Goal: Information Seeking & Learning: Learn about a topic

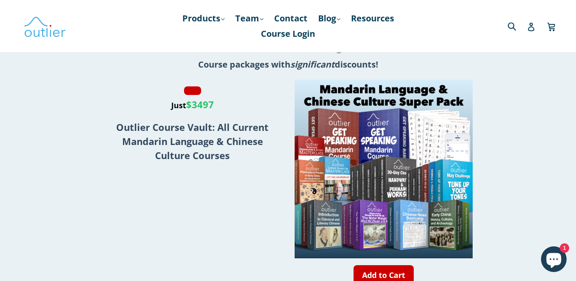
scroll to position [1233, 0]
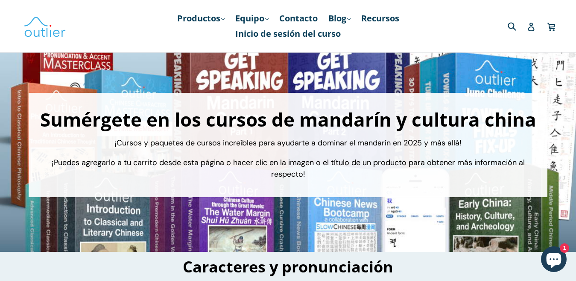
scroll to position [46, 0]
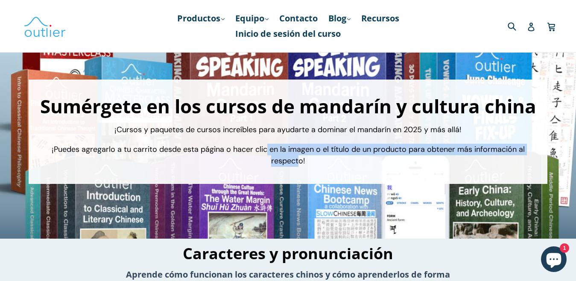
drag, startPoint x: 268, startPoint y: 148, endPoint x: 298, endPoint y: 156, distance: 31.5
click at [298, 156] on font "¡Puedes agregarlo a tu carrito desde esta página o hacer clic en la imagen o el…" at bounding box center [288, 155] width 473 height 22
click at [350, 144] on font "¡Puedes agregarlo a tu carrito desde esta página o hacer clic en la imagen o el…" at bounding box center [288, 155] width 473 height 22
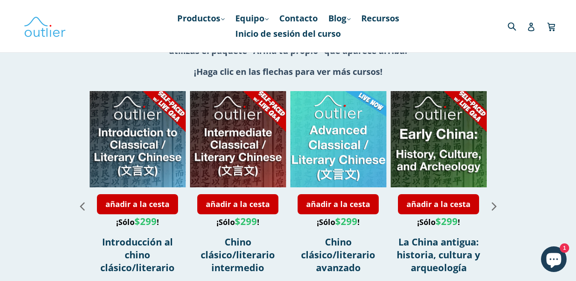
scroll to position [996, 0]
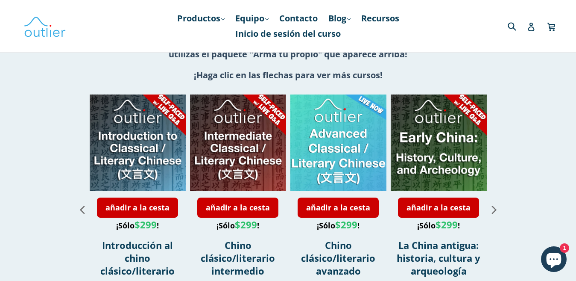
click at [494, 202] on icon "Siguiente diapositiva" at bounding box center [494, 209] width 15 height 15
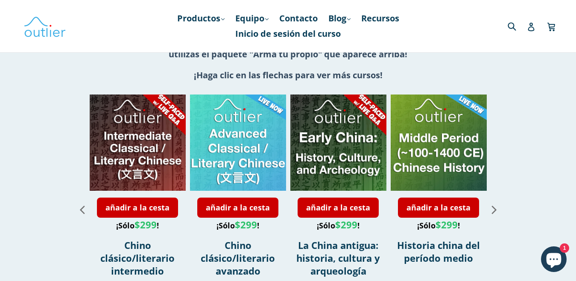
click at [494, 202] on icon "Siguiente diapositiva" at bounding box center [494, 209] width 15 height 15
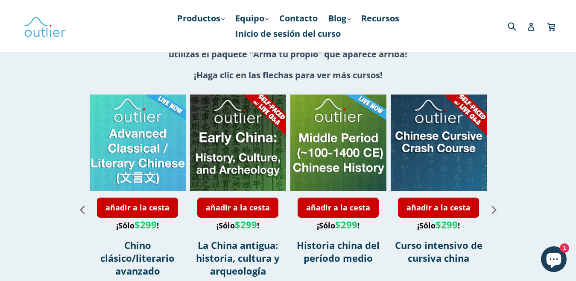
click at [494, 202] on icon "Siguiente diapositiva" at bounding box center [494, 209] width 15 height 15
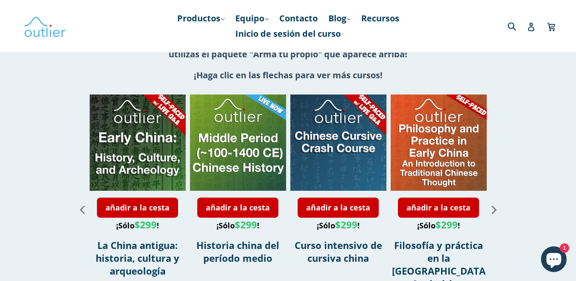
click at [491, 202] on icon "Siguiente diapositiva" at bounding box center [494, 209] width 15 height 15
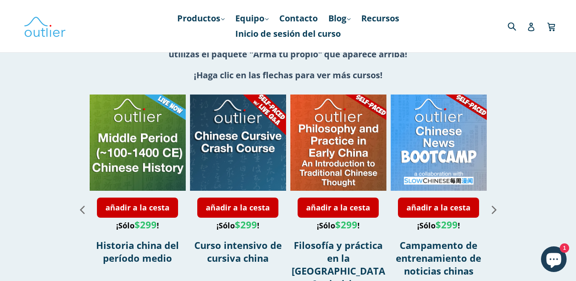
click at [493, 202] on icon "Siguiente diapositiva" at bounding box center [494, 209] width 15 height 15
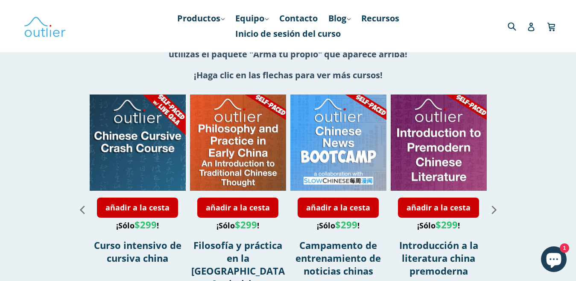
click at [495, 205] on icon "Siguiente diapositiva" at bounding box center [493, 209] width 5 height 8
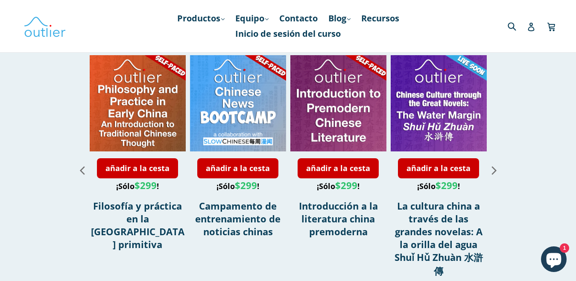
scroll to position [1032, 0]
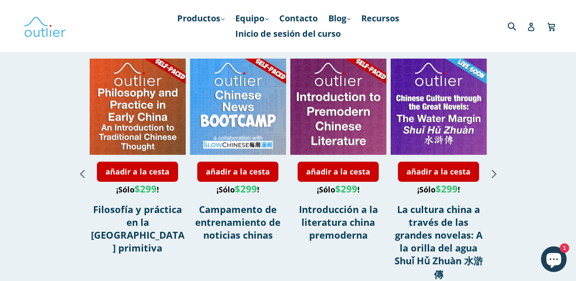
click at [494, 170] on icon "Siguiente diapositiva" at bounding box center [493, 174] width 5 height 8
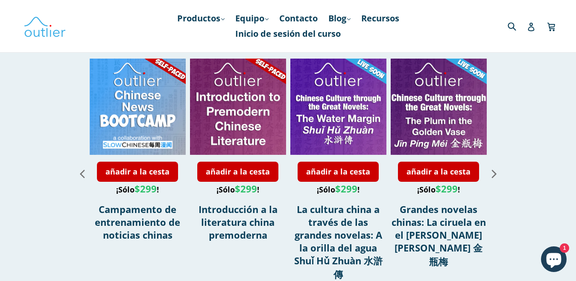
click at [493, 166] on icon "Siguiente diapositiva" at bounding box center [494, 173] width 15 height 15
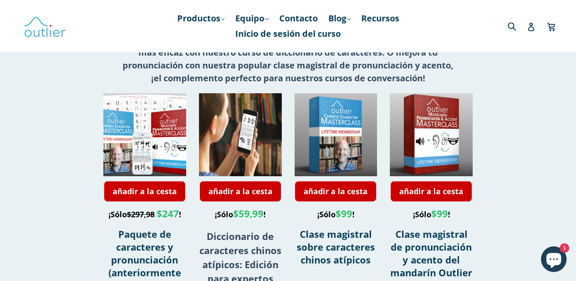
scroll to position [284, 0]
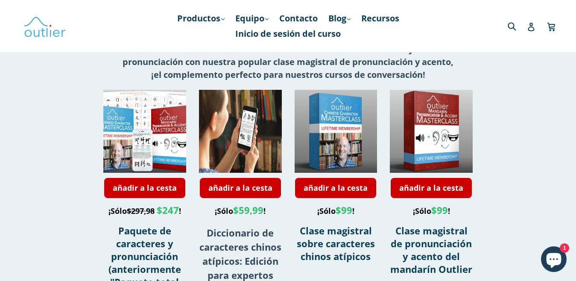
drag, startPoint x: 566, startPoint y: 56, endPoint x: 568, endPoint y: 61, distance: 4.6
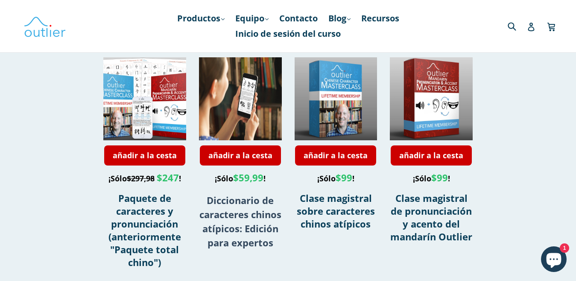
scroll to position [326, 0]
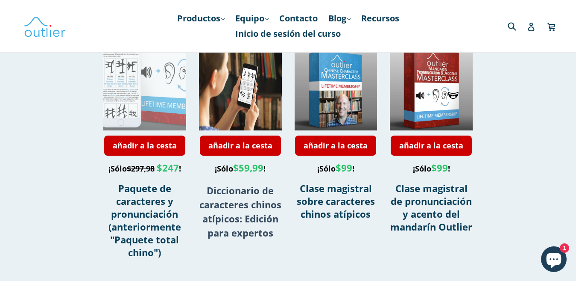
click at [164, 102] on div at bounding box center [126, 48] width 166 height 166
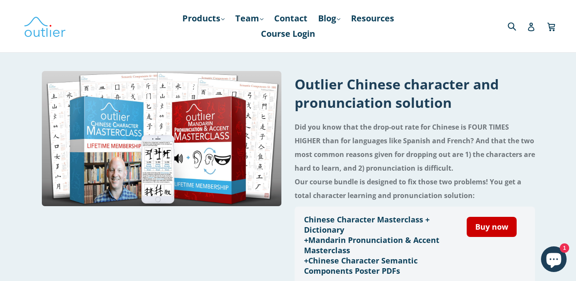
scroll to position [33, 0]
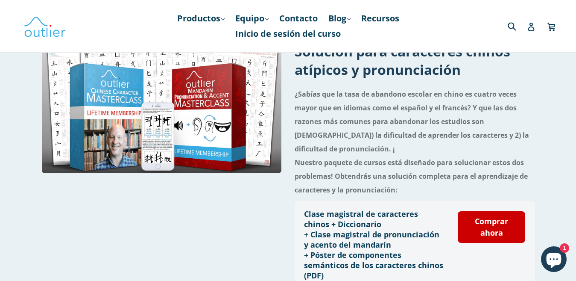
click at [380, 95] on font "¿Sabías que la tasa de abandono escolar en chino es cuatro veces mayor que en i…" at bounding box center [412, 121] width 234 height 64
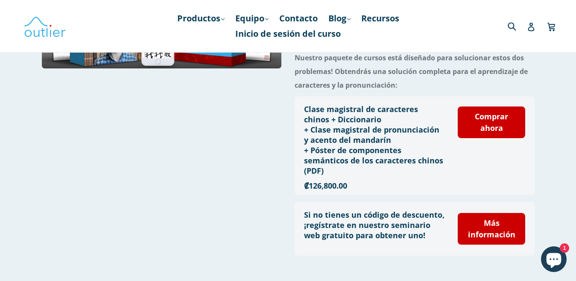
scroll to position [147, 0]
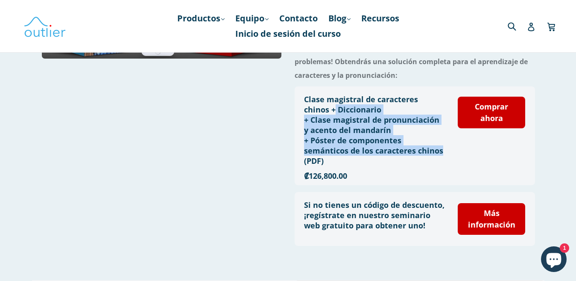
drag, startPoint x: 336, startPoint y: 98, endPoint x: 449, endPoint y: 135, distance: 118.7
click at [449, 135] on div "Clase magistral de caracteres chinos + Diccionario + Clase magistral de pronunc…" at bounding box center [414, 136] width 221 height 92
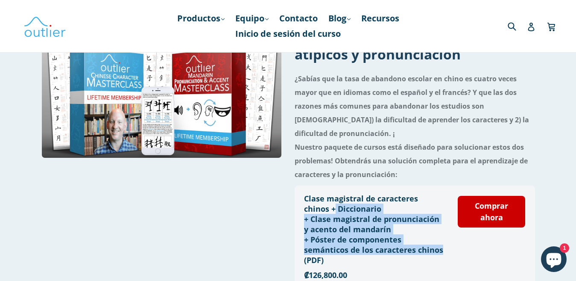
scroll to position [47, 0]
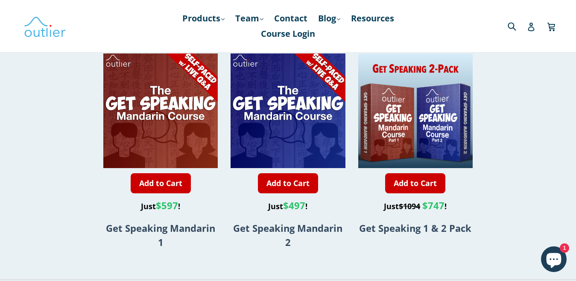
scroll to position [649, 0]
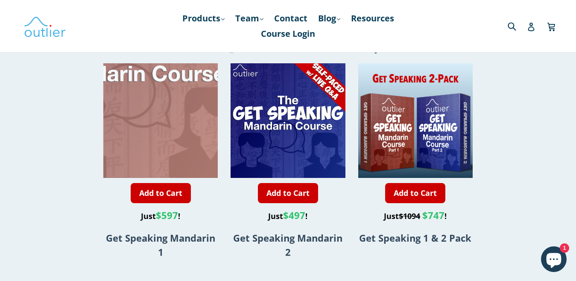
click at [184, 124] on div at bounding box center [137, 62] width 229 height 229
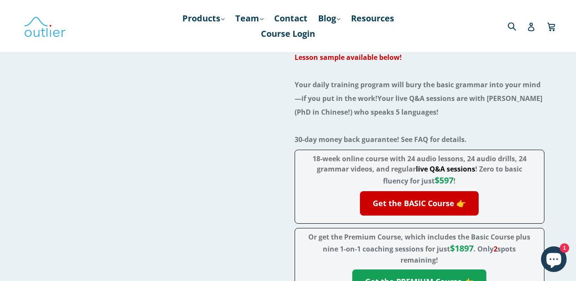
scroll to position [35, 0]
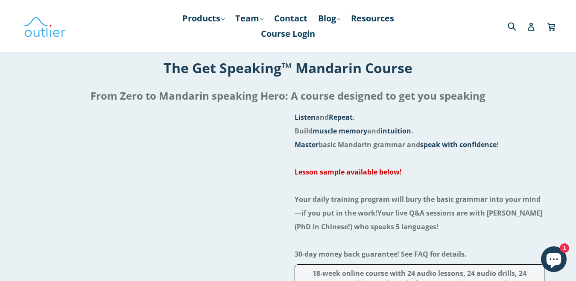
click at [488, 205] on li "Your daily training program will bury the basic grammar into your mind—if you p…" at bounding box center [420, 212] width 250 height 41
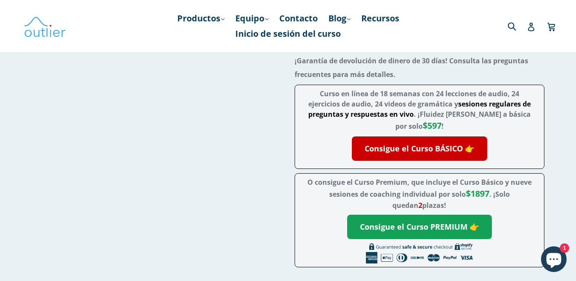
scroll to position [237, 0]
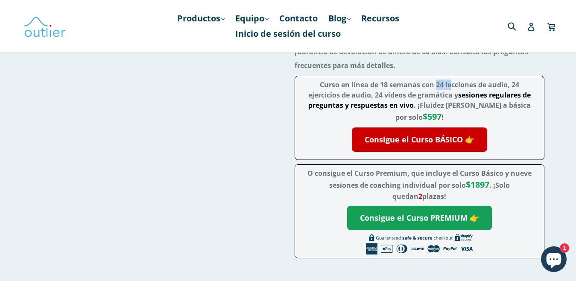
drag, startPoint x: 452, startPoint y: 85, endPoint x: 436, endPoint y: 86, distance: 16.7
click at [436, 86] on font "Curso en línea de 18 semanas con 24 lecciones de audio, 24 ejercicios de audio,…" at bounding box center [413, 90] width 211 height 20
drag, startPoint x: 380, startPoint y: 95, endPoint x: 370, endPoint y: 99, distance: 11.2
click at [370, 99] on font "Curso en línea de 18 semanas con 24 lecciones de audio, 24 ejercicios de audio,…" at bounding box center [413, 90] width 211 height 20
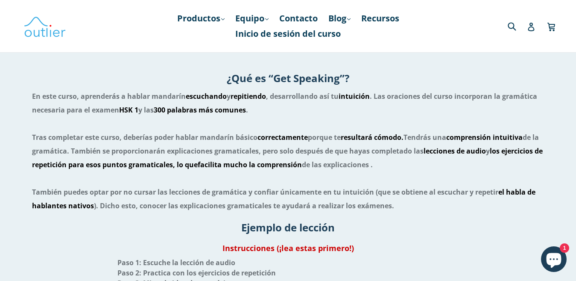
scroll to position [816, 0]
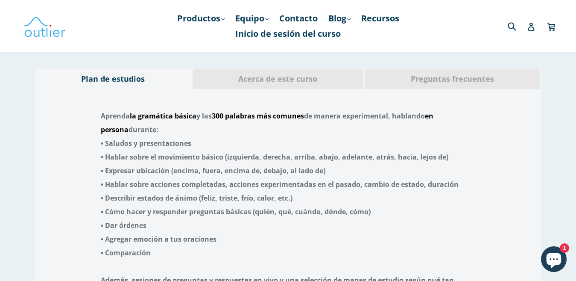
scroll to position [1766, 0]
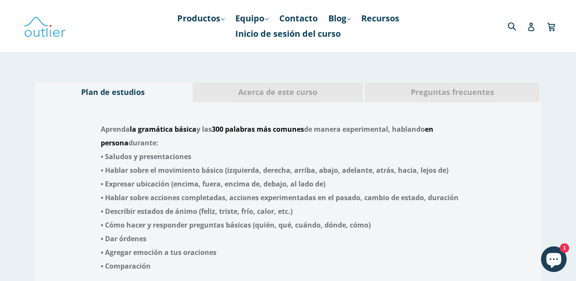
click at [319, 101] on div "Acerca de este curso" at bounding box center [278, 92] width 172 height 20
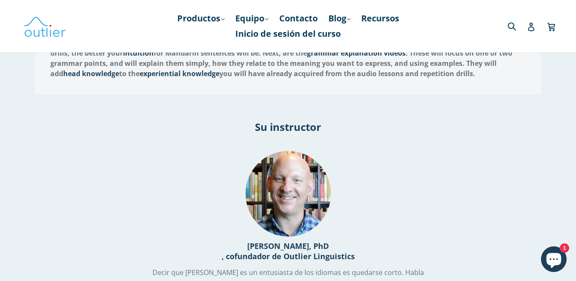
scroll to position [1685, 0]
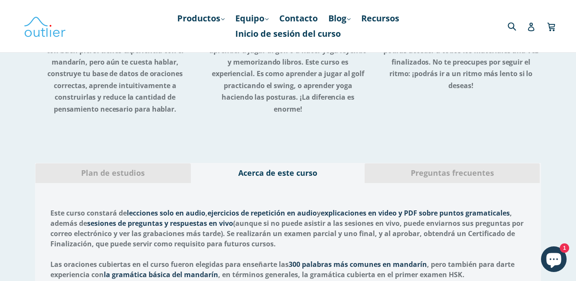
click at [505, 175] on span "Preguntas frecuentes" at bounding box center [452, 172] width 162 height 11
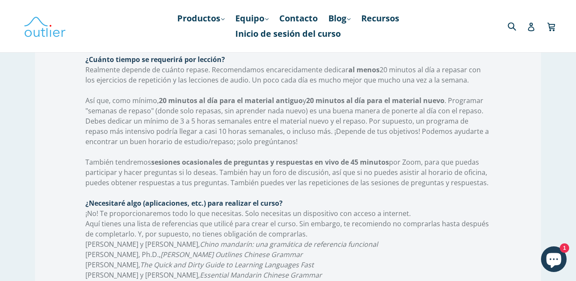
scroll to position [2018, 0]
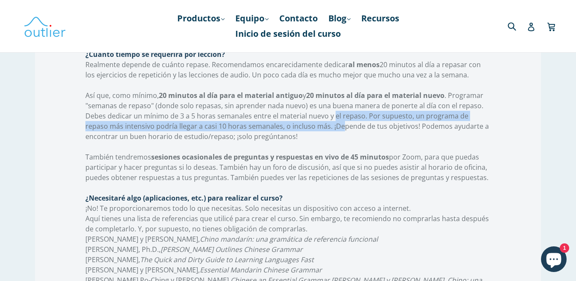
drag, startPoint x: 333, startPoint y: 120, endPoint x: 339, endPoint y: 127, distance: 9.1
click at [339, 127] on font ". Programar "semanas de repaso" (donde solo repasas, sin aprender nada nuevo) e…" at bounding box center [287, 116] width 404 height 50
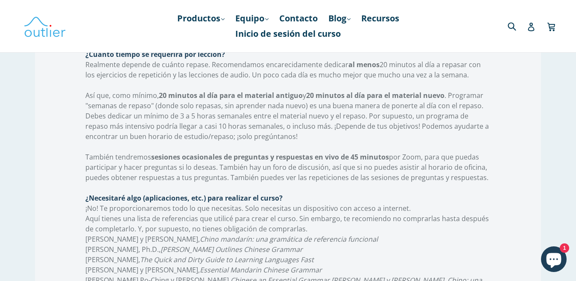
drag, startPoint x: 272, startPoint y: 130, endPoint x: 310, endPoint y: 139, distance: 39.1
click at [310, 139] on p "Así que, como mínimo, 20 minutos al día para el material antiguo y 20 minutos a…" at bounding box center [287, 115] width 405 height 51
click at [312, 134] on p "Así que, como mínimo, 20 minutos al día para el material antiguo y 20 minutos a…" at bounding box center [287, 115] width 405 height 51
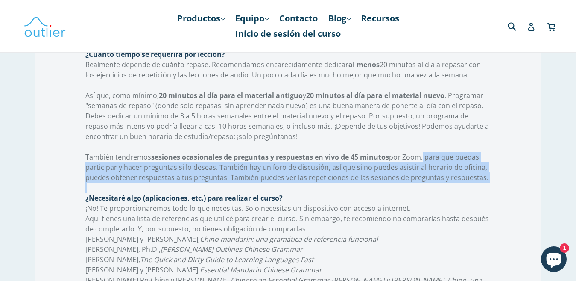
drag, startPoint x: 423, startPoint y: 155, endPoint x: 520, endPoint y: 186, distance: 102.2
click at [520, 186] on div "¿El curso enseñará el estándar de la República Popular China o el estándar taiw…" at bounding box center [288, 223] width 506 height 738
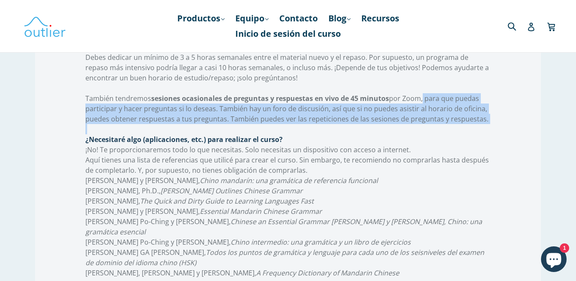
scroll to position [2098, 0]
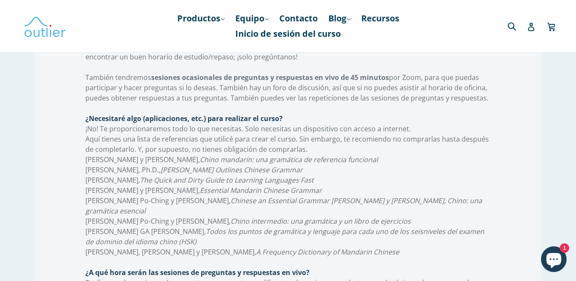
click at [476, 146] on p "Aquí tienes una lista de referencias que utilicé para crear el curso. Sin embar…" at bounding box center [287, 144] width 405 height 20
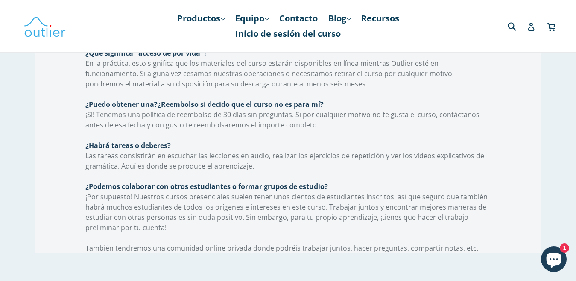
scroll to position [2384, 0]
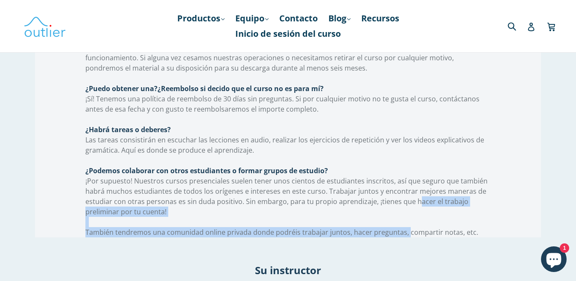
drag, startPoint x: 421, startPoint y: 190, endPoint x: 412, endPoint y: 222, distance: 33.4
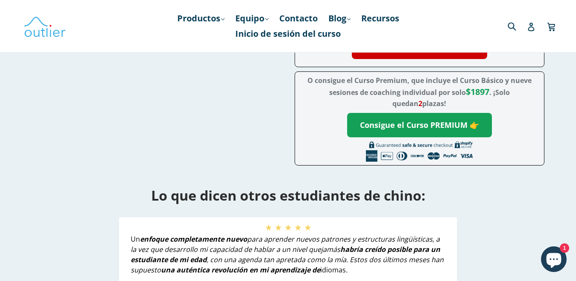
scroll to position [0, 0]
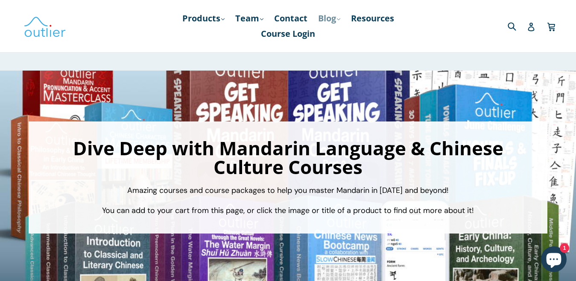
click at [345, 15] on link "Blog .cls-1{fill:#231f20} expand" at bounding box center [329, 18] width 31 height 15
click at [359, 60] on link "Japanese" at bounding box center [347, 58] width 52 height 16
